Goal: Consume media (video, audio): Consume media (video, audio)

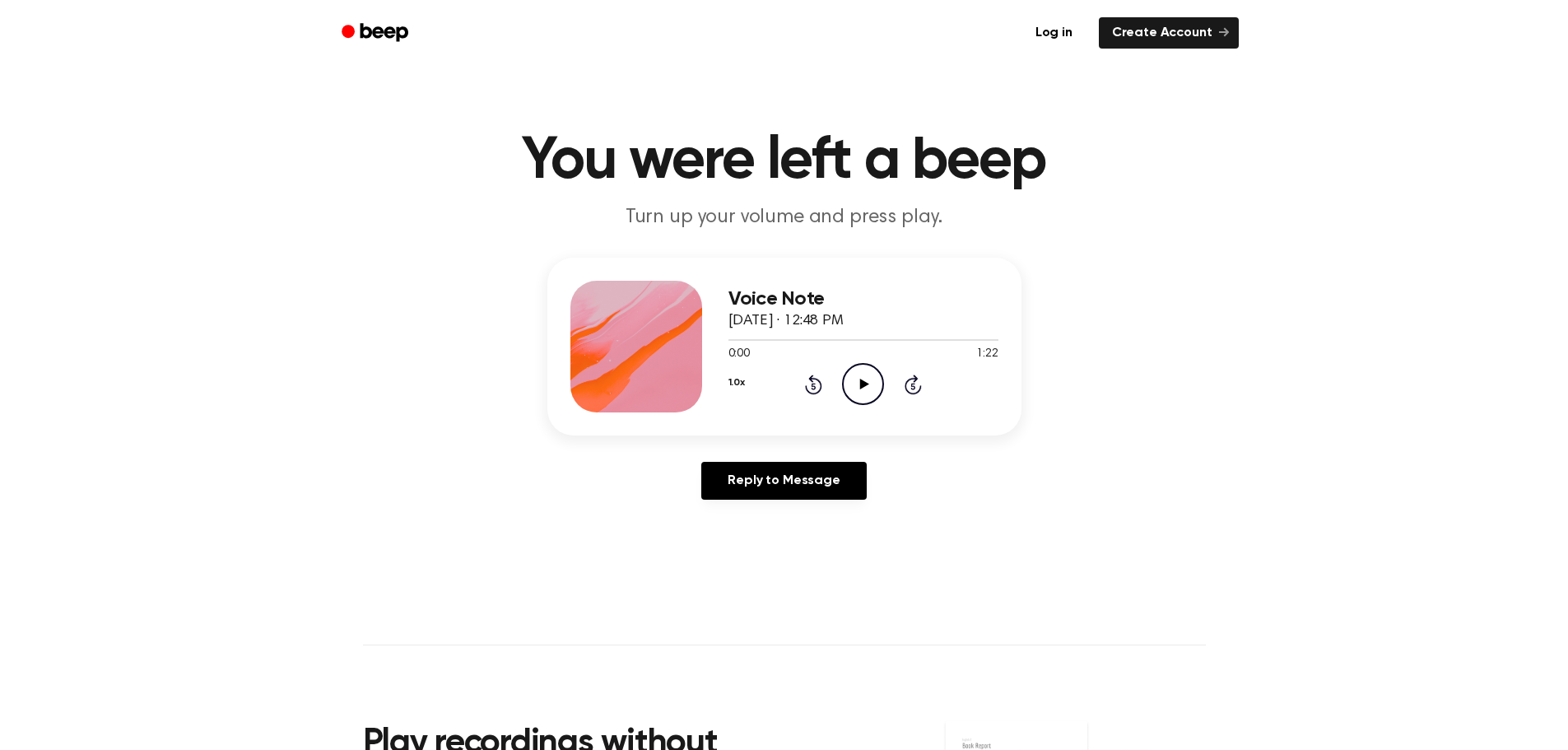
click at [858, 392] on icon "Play Audio" at bounding box center [863, 383] width 42 height 42
drag, startPoint x: 743, startPoint y: 343, endPoint x: 702, endPoint y: 346, distance: 41.1
click at [702, 346] on div "Voice Note [DATE] · 12:48 PM 0:05 1:22 Your browser does not support the [objec…" at bounding box center [784, 346] width 474 height 178
click at [749, 337] on span at bounding box center [743, 340] width 13 height 13
click at [742, 339] on span at bounding box center [742, 340] width 13 height 13
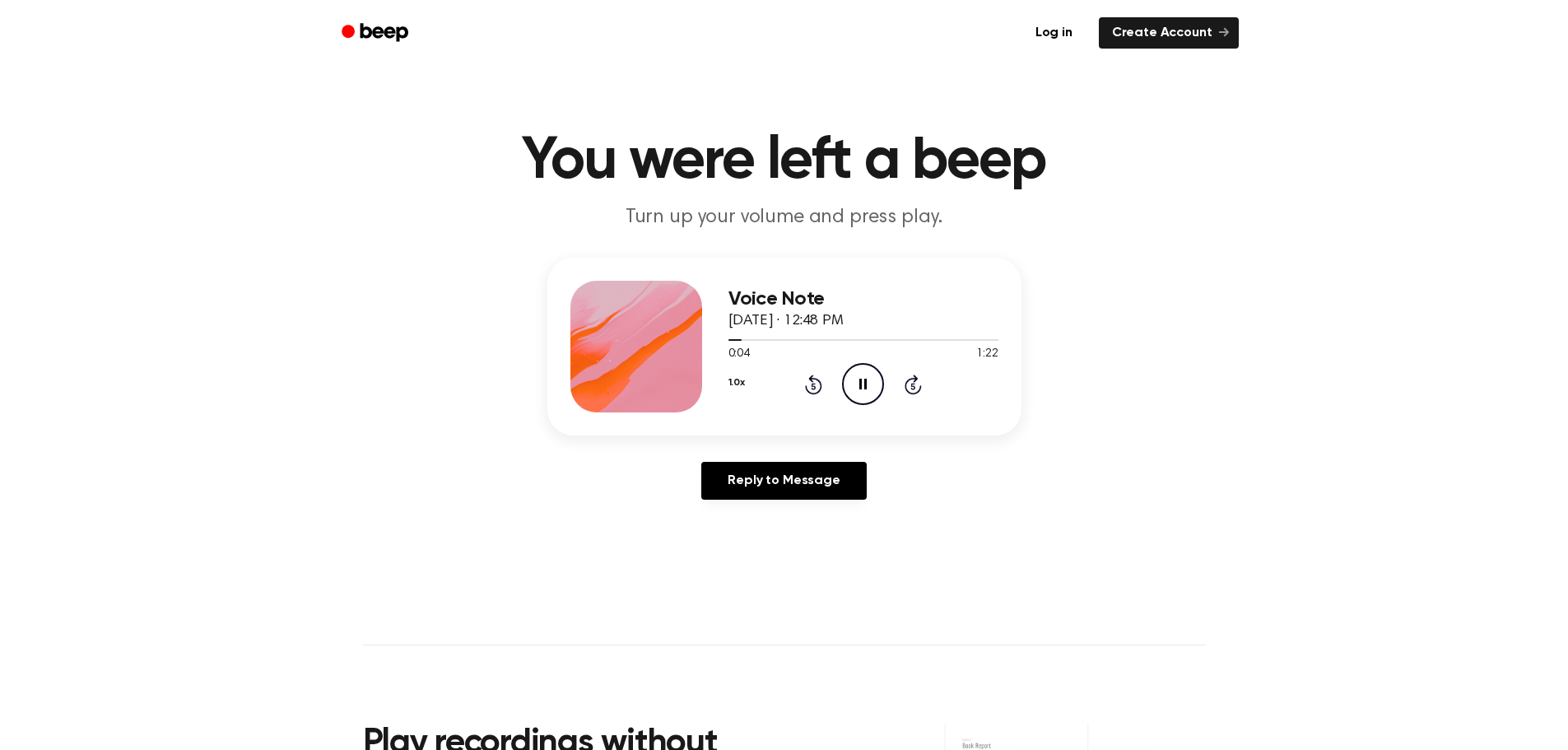
click at [815, 388] on icon at bounding box center [814, 385] width 4 height 6
click at [399, 530] on main "You were left a beep Turn up your volume and press play. Voice Note [DATE] · 12…" at bounding box center [784, 507] width 1568 height 1015
